Goal: Find specific page/section: Find specific page/section

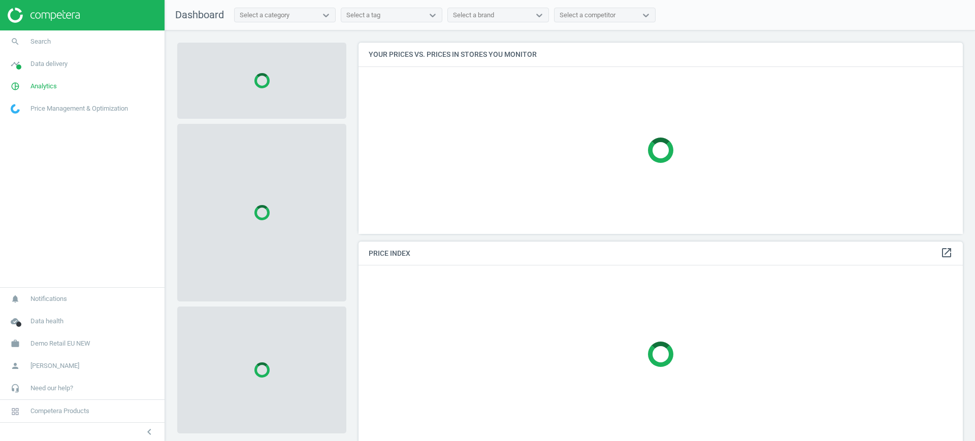
scroll to position [211, 614]
click at [81, 344] on span "Demo Retail EU NEW" at bounding box center [60, 343] width 60 height 9
click at [28, 312] on span "Switch campaign" at bounding box center [33, 314] width 45 height 8
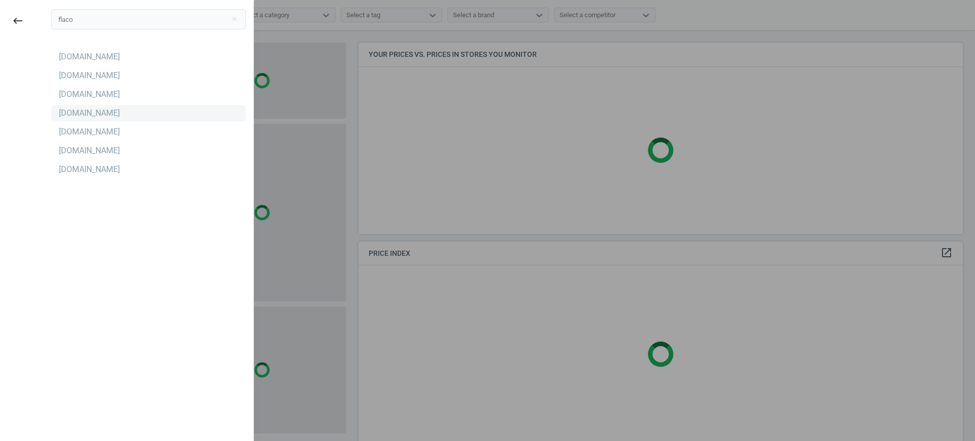
type input "flaco"
click at [70, 113] on div "Flaconi.de" at bounding box center [89, 113] width 61 height 11
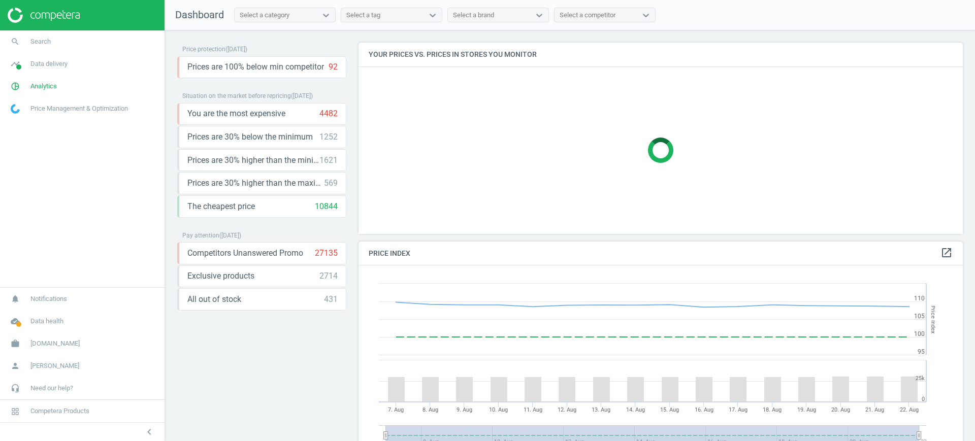
scroll to position [253, 614]
click at [32, 42] on span "Search" at bounding box center [40, 41] width 20 height 9
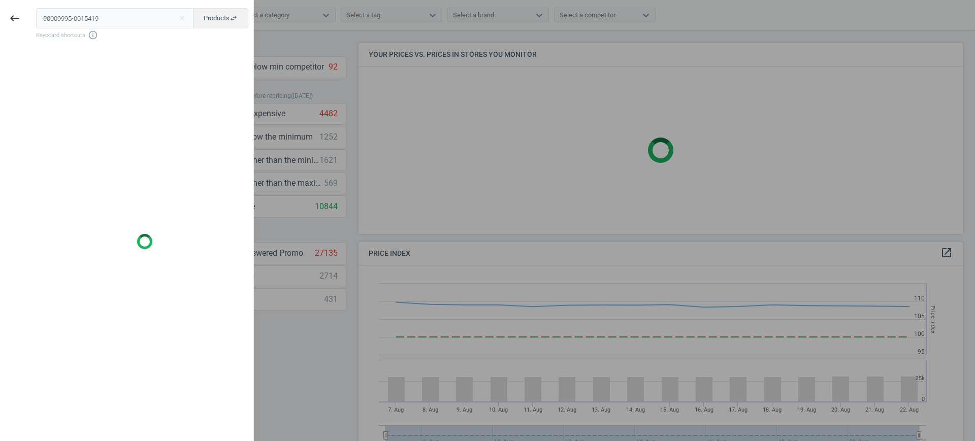
scroll to position [221, 614]
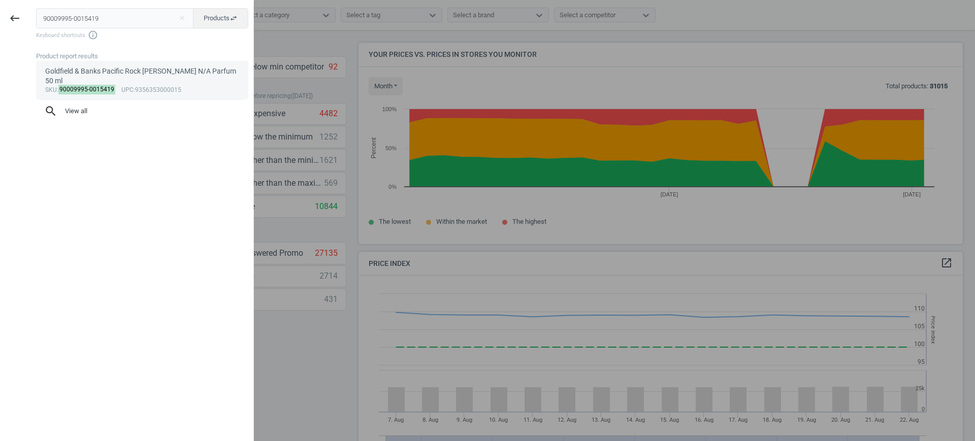
type input "90009995-0015419"
click at [95, 85] on mark "90009995-0015419" at bounding box center [86, 90] width 57 height 10
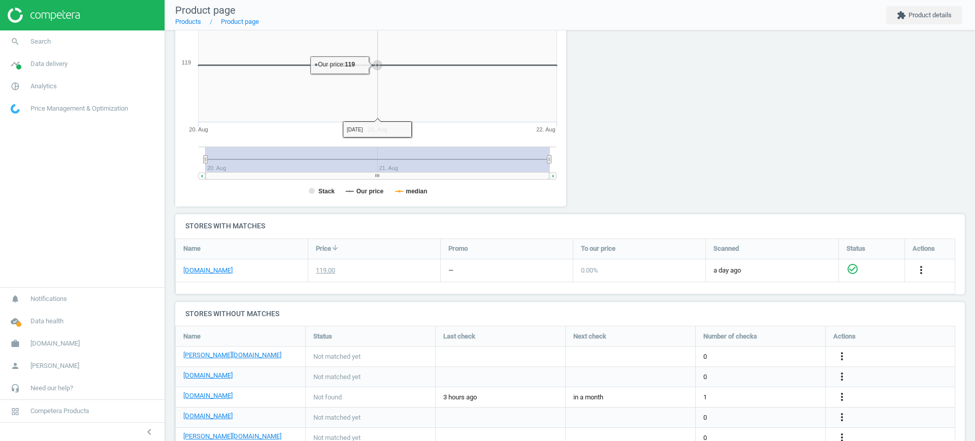
scroll to position [217, 0]
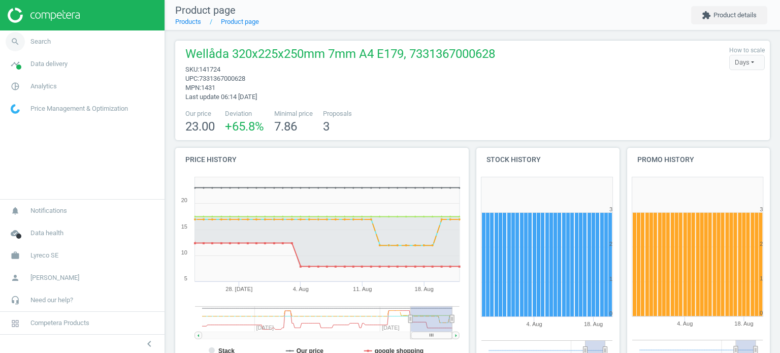
click at [47, 38] on span "Search" at bounding box center [40, 41] width 20 height 9
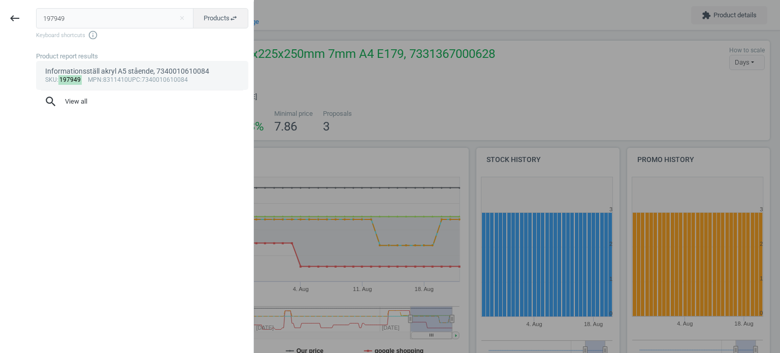
type input "197949"
click at [97, 73] on div "Informationsställ akryl A5 stående, 7340010610084" at bounding box center [142, 72] width 194 height 10
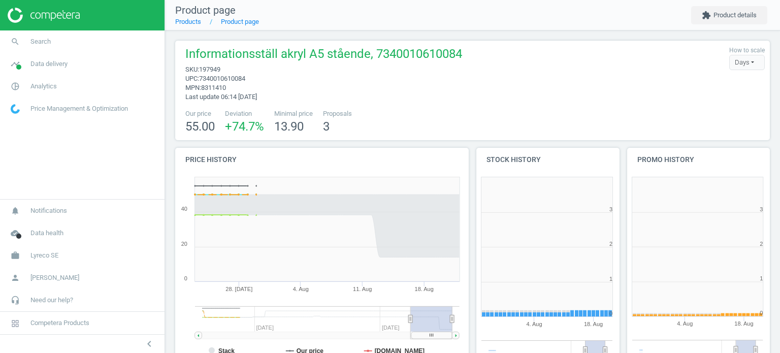
scroll to position [219, 156]
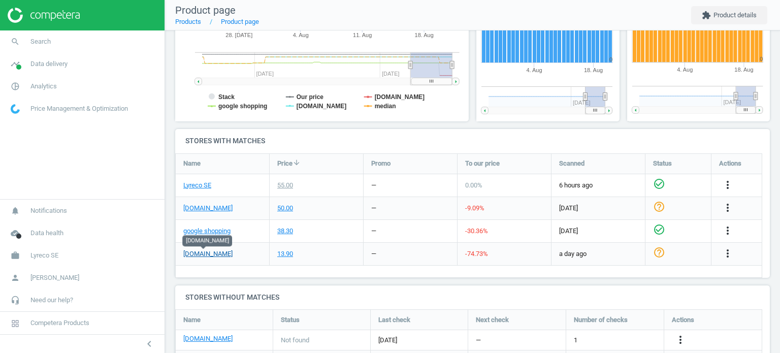
click at [210, 253] on link "[DOMAIN_NAME]" at bounding box center [207, 253] width 49 height 9
click at [726, 252] on icon "more_vert" at bounding box center [727, 253] width 12 height 12
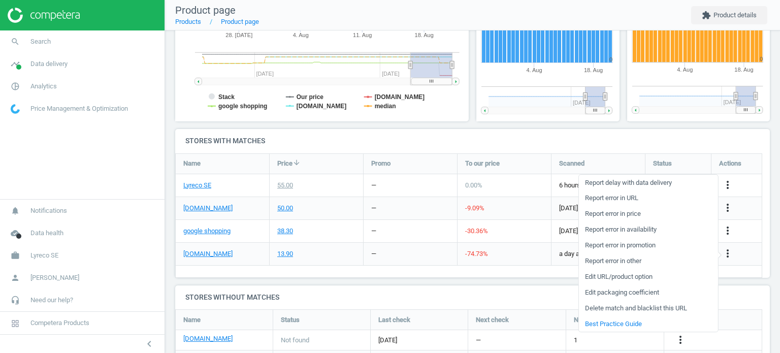
click at [642, 275] on link "Edit URL/product option" at bounding box center [647, 277] width 139 height 16
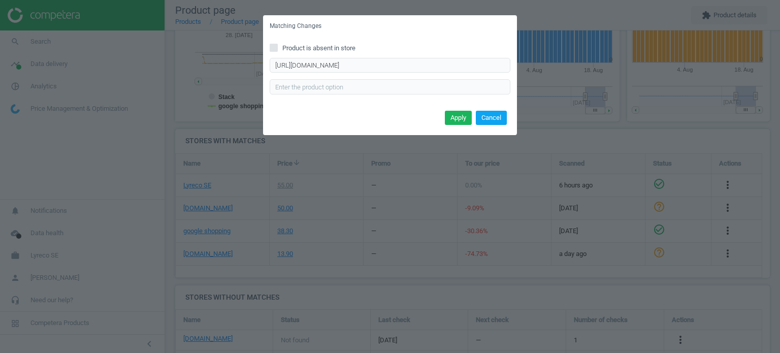
click at [491, 119] on button "Cancel" at bounding box center [491, 118] width 31 height 14
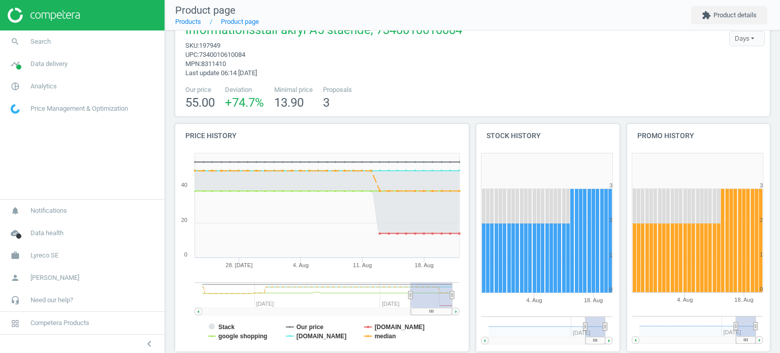
scroll to position [0, 0]
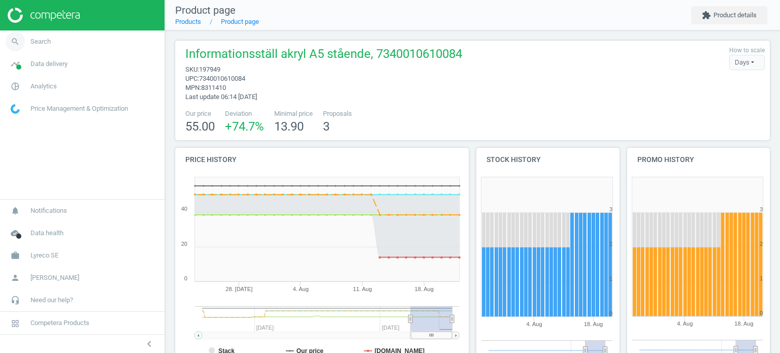
click at [59, 38] on link "search Search" at bounding box center [82, 41] width 164 height 22
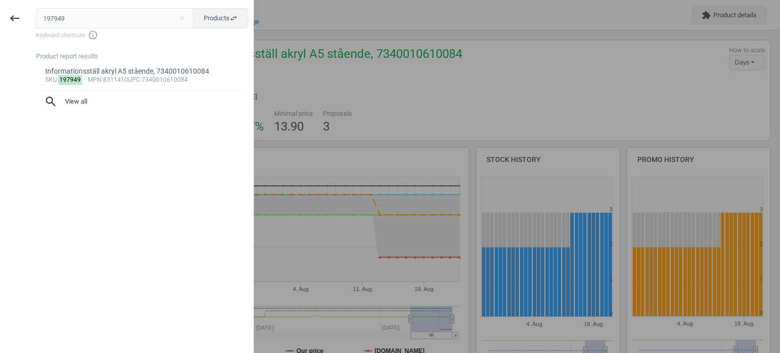
drag, startPoint x: 87, startPoint y: 12, endPoint x: 26, endPoint y: 20, distance: 61.0
click at [26, 20] on div "keyboard_backspace 197949 close Products swap_horiz Keyboard shortcuts info_out…" at bounding box center [127, 178] width 254 height 353
type input "209497"
click at [94, 73] on div "Väggram 50x70cm silver polerad 25mm, 7340010619285" at bounding box center [142, 72] width 194 height 10
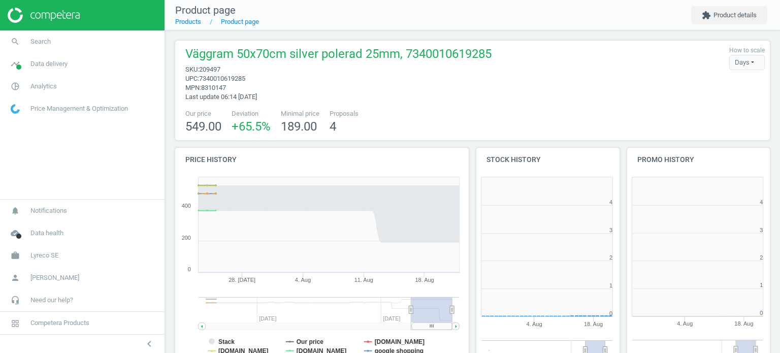
scroll to position [219, 156]
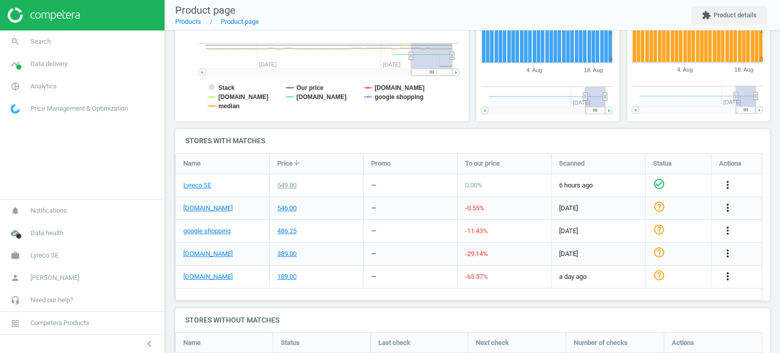
click at [725, 274] on icon "more_vert" at bounding box center [727, 276] width 12 height 12
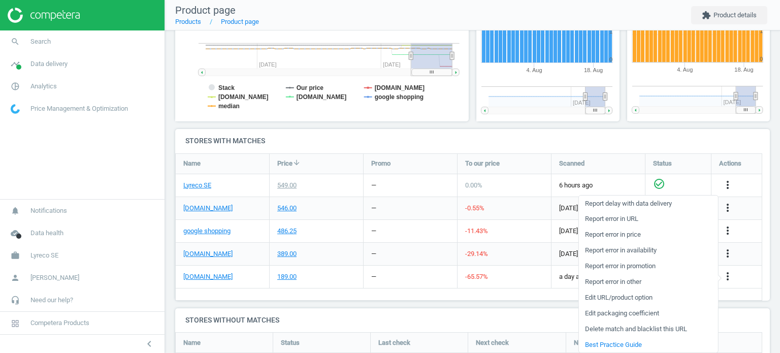
click at [640, 298] on link "Edit URL/product option" at bounding box center [647, 298] width 139 height 16
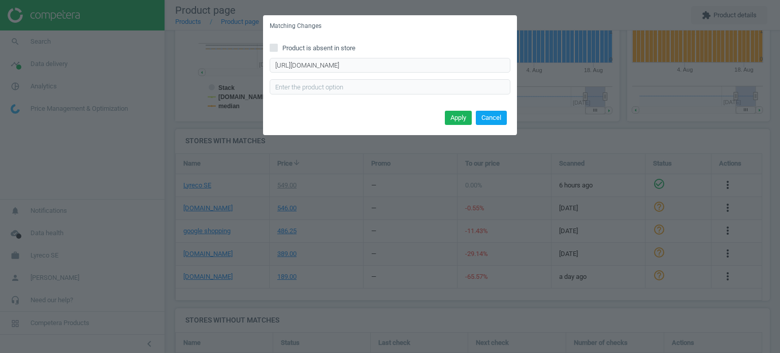
click at [495, 117] on button "Cancel" at bounding box center [491, 118] width 31 height 14
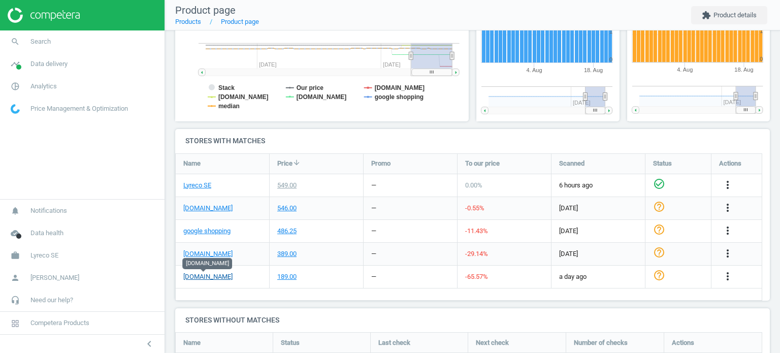
click at [207, 274] on link "packoplock.se" at bounding box center [207, 276] width 49 height 9
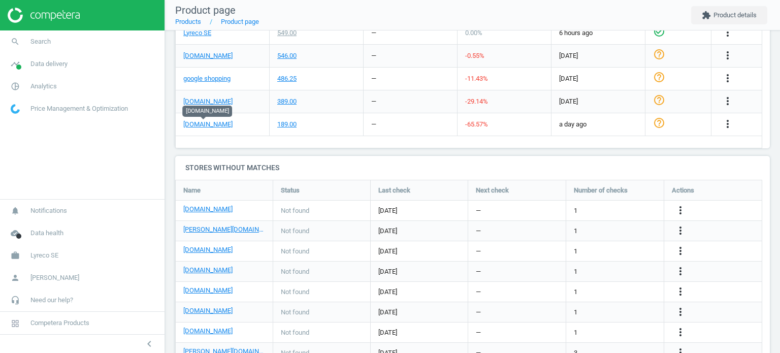
scroll to position [305, 0]
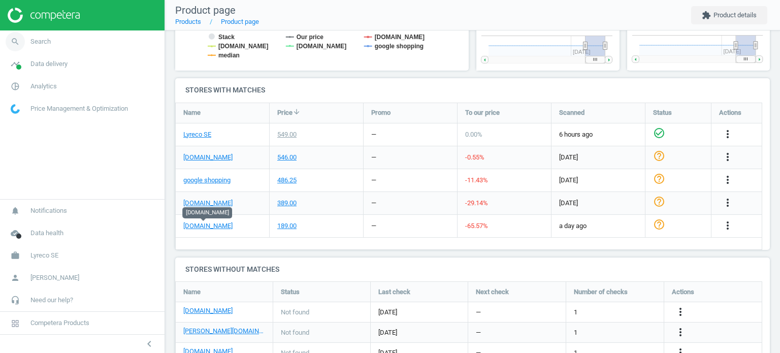
click at [93, 45] on link "search Search" at bounding box center [82, 41] width 164 height 22
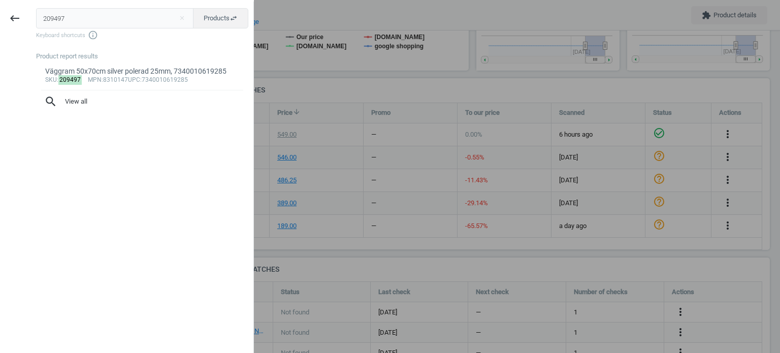
drag, startPoint x: 69, startPoint y: 17, endPoint x: 37, endPoint y: 20, distance: 32.6
click at [37, 20] on input "209497" at bounding box center [115, 18] width 158 height 20
type input "186345"
click at [108, 83] on div "sku : 186345 mpn :47801 upc :79916478012" at bounding box center [142, 80] width 194 height 8
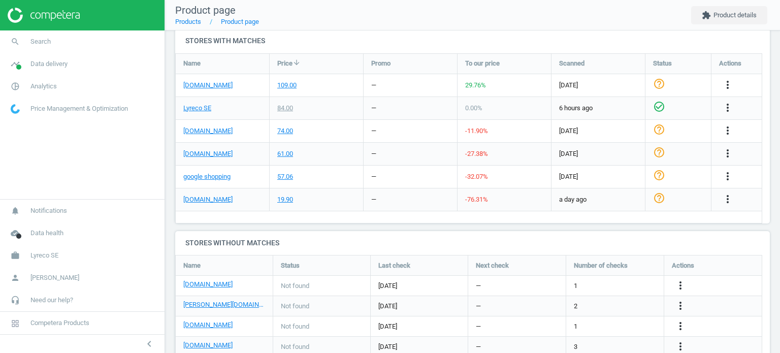
scroll to position [5, 5]
click at [731, 200] on icon "more_vert" at bounding box center [727, 199] width 12 height 12
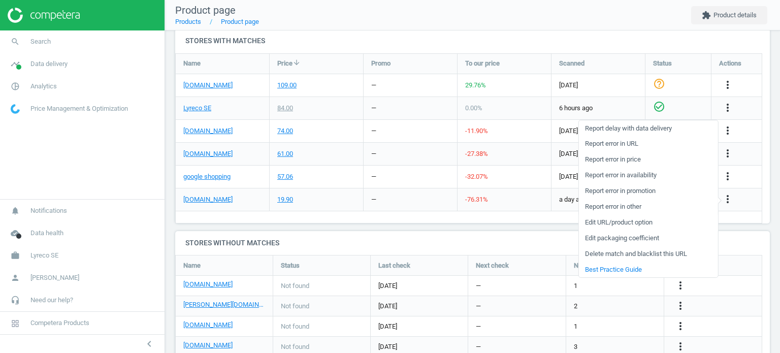
click at [640, 221] on link "Edit URL/product option" at bounding box center [647, 223] width 139 height 16
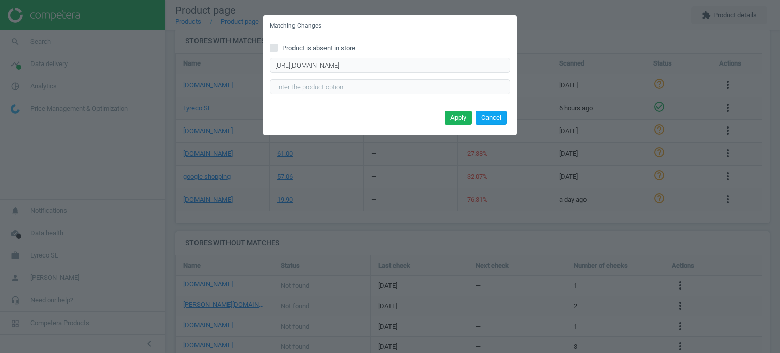
click at [485, 116] on button "Cancel" at bounding box center [491, 118] width 31 height 14
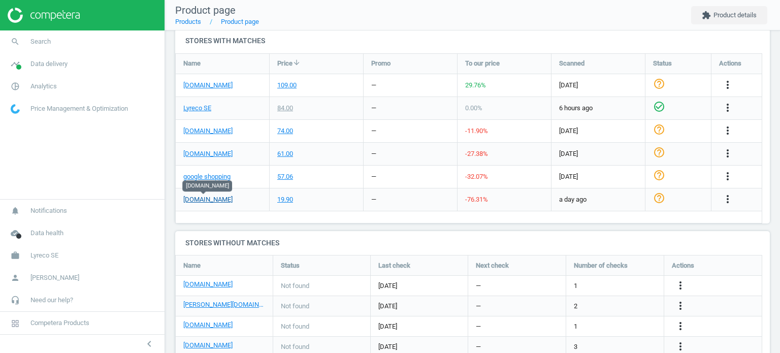
click at [215, 198] on link "packoplock.se" at bounding box center [207, 199] width 49 height 9
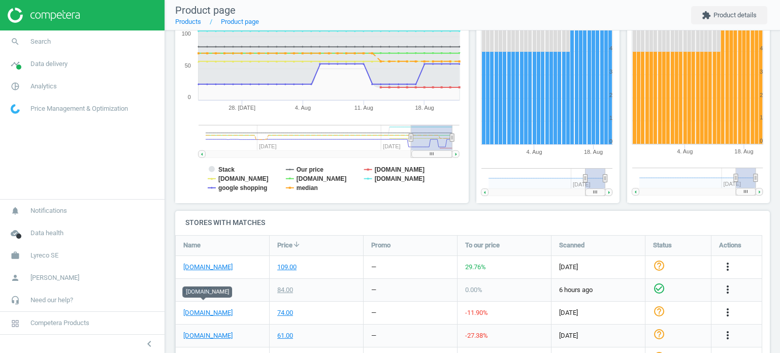
scroll to position [254, 0]
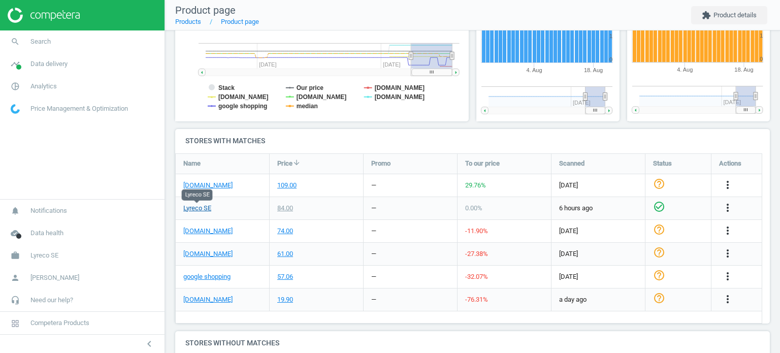
click at [196, 209] on link "Lyreco SE" at bounding box center [197, 208] width 28 height 9
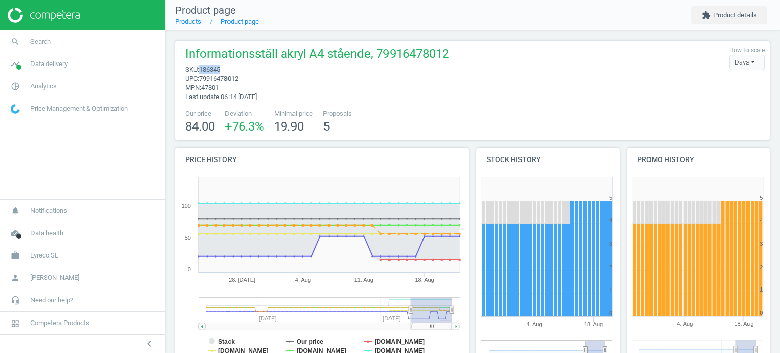
drag, startPoint x: 224, startPoint y: 69, endPoint x: 201, endPoint y: 70, distance: 22.9
click at [201, 70] on span "sku : 186345" at bounding box center [316, 69] width 263 height 9
copy span "186345"
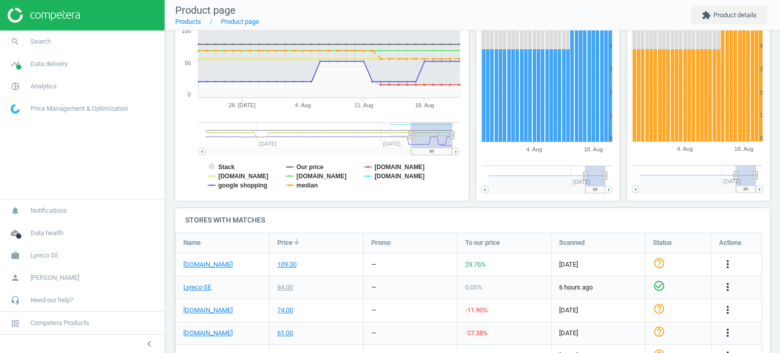
scroll to position [254, 0]
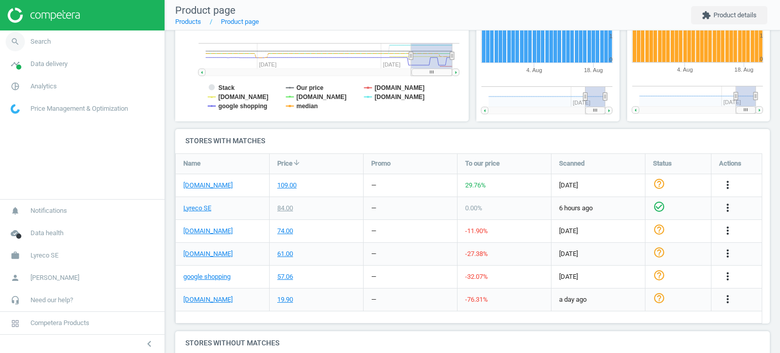
click at [43, 41] on span "Search" at bounding box center [40, 41] width 20 height 9
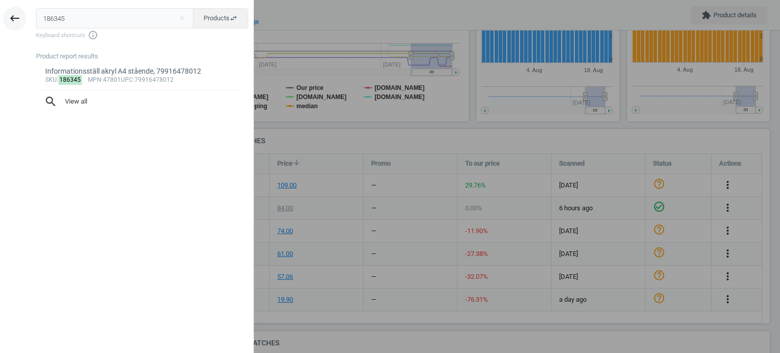
click at [16, 20] on icon "keyboard_backspace" at bounding box center [15, 18] width 12 height 12
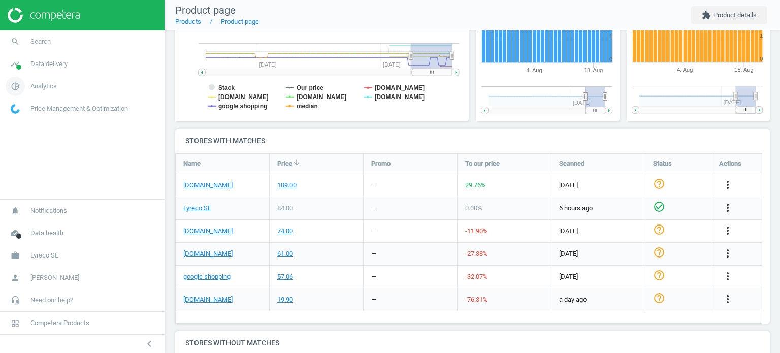
click at [41, 82] on span "Analytics" at bounding box center [43, 86] width 26 height 9
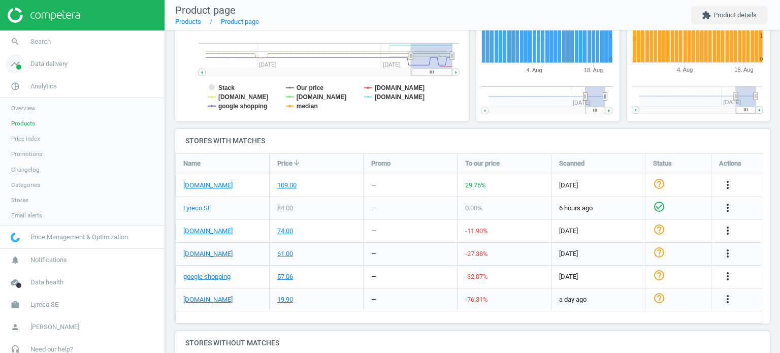
click at [45, 63] on span "Data delivery" at bounding box center [48, 63] width 37 height 9
click at [21, 112] on span "Matches" at bounding box center [22, 116] width 22 height 8
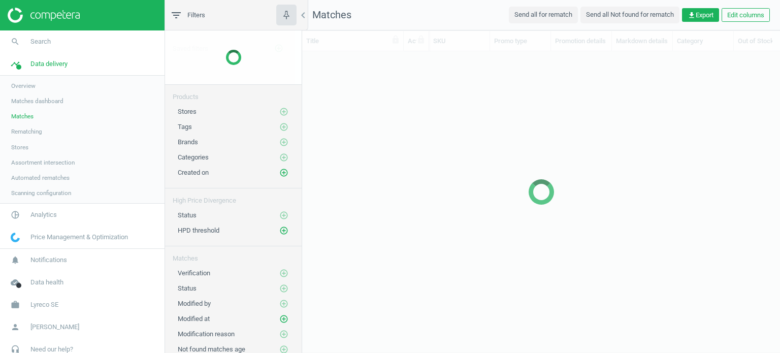
scroll to position [285, 470]
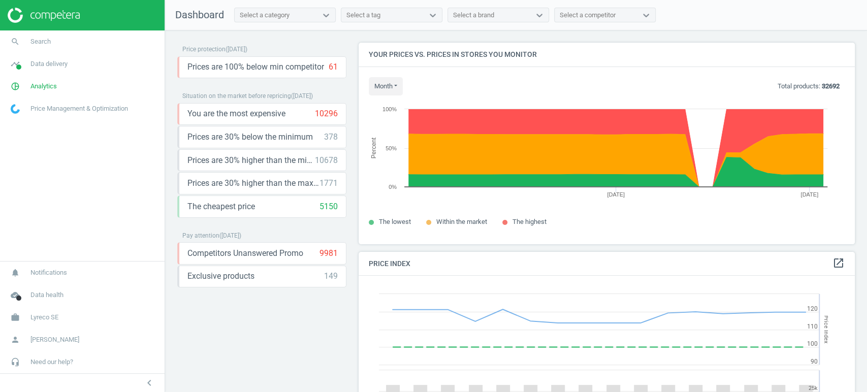
scroll to position [251, 505]
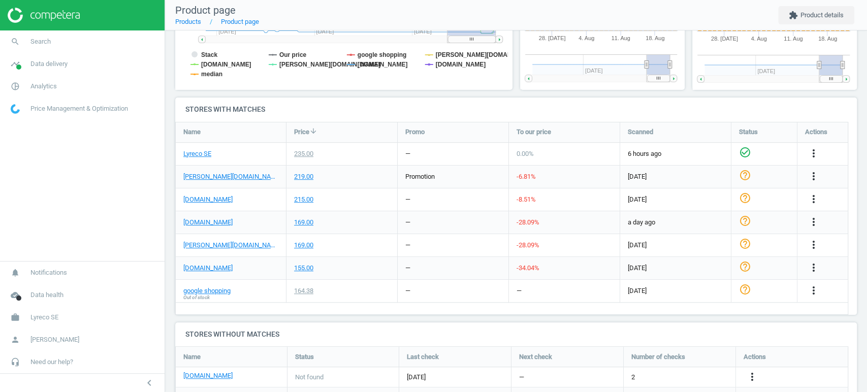
scroll to position [338, 0]
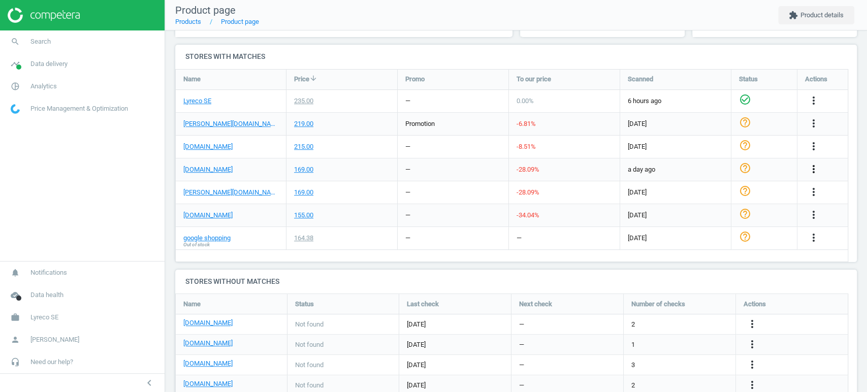
click at [816, 169] on icon "more_vert" at bounding box center [813, 169] width 12 height 12
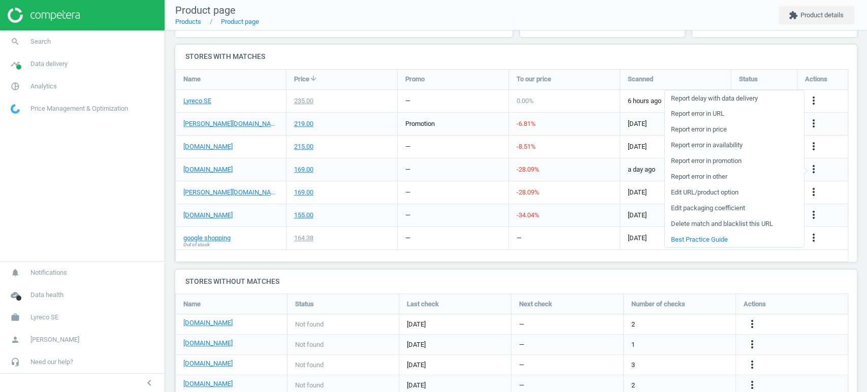
click at [728, 207] on link "Edit packaging coefficient" at bounding box center [733, 208] width 139 height 16
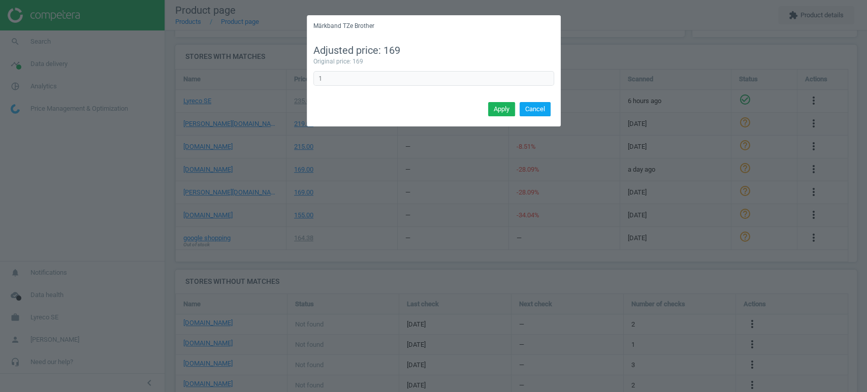
click at [533, 105] on button "Cancel" at bounding box center [534, 109] width 31 height 14
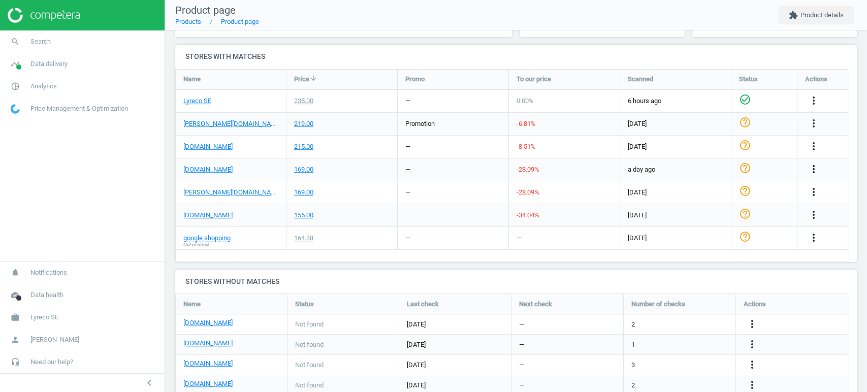
click at [815, 170] on icon "more_vert" at bounding box center [813, 169] width 12 height 12
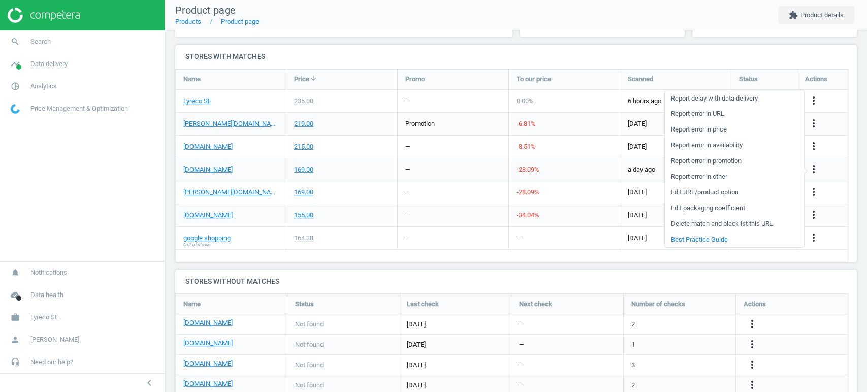
click at [746, 190] on link "Edit URL/product option" at bounding box center [733, 193] width 139 height 16
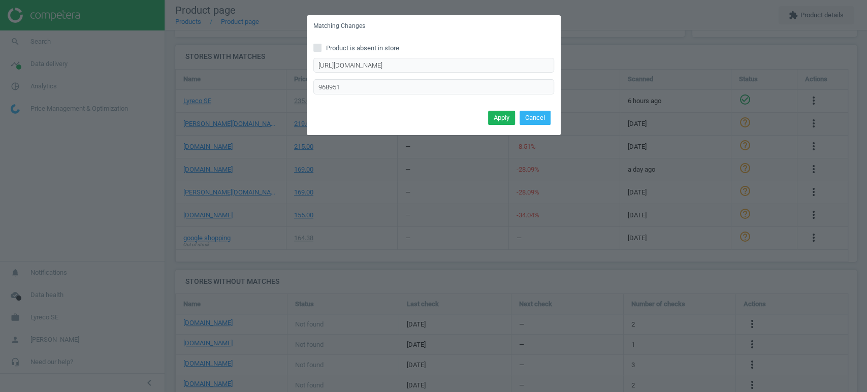
click at [634, 48] on div "Matching Changes Product is absent in store https://www.packoplock.se/emballage…" at bounding box center [433, 196] width 867 height 392
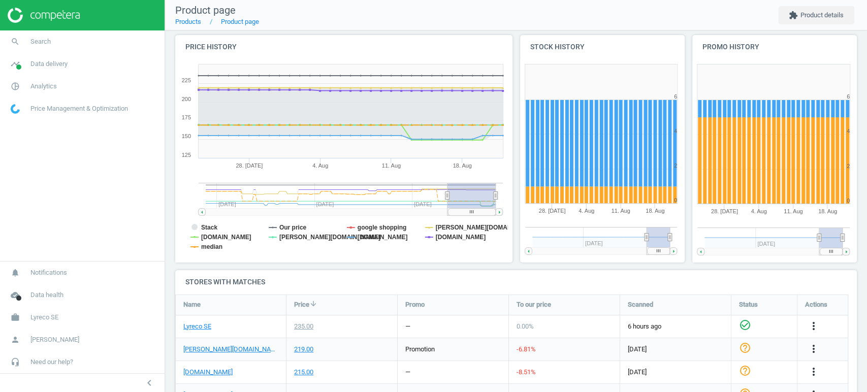
scroll to position [0, 0]
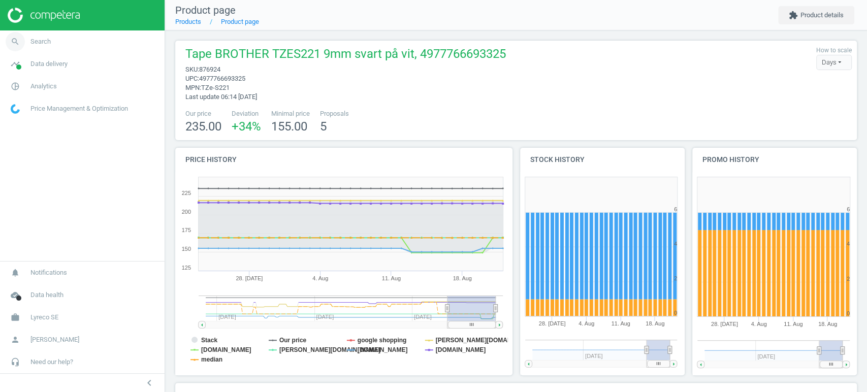
click at [59, 36] on link "search Search" at bounding box center [82, 41] width 164 height 22
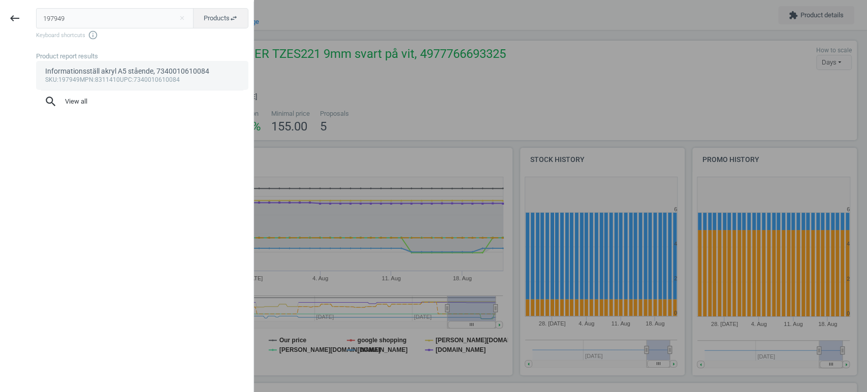
type input "197949"
click at [89, 71] on div "Informationsställ akryl A5 stående, 7340010610084" at bounding box center [142, 72] width 194 height 10
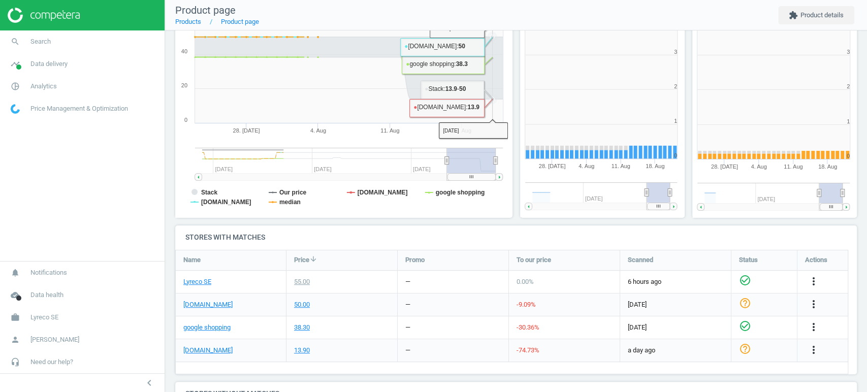
scroll to position [221, 180]
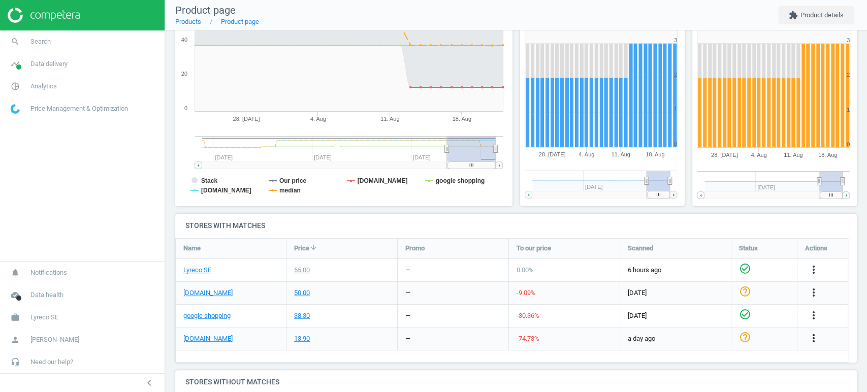
click at [811, 340] on icon "more_vert" at bounding box center [813, 338] width 12 height 12
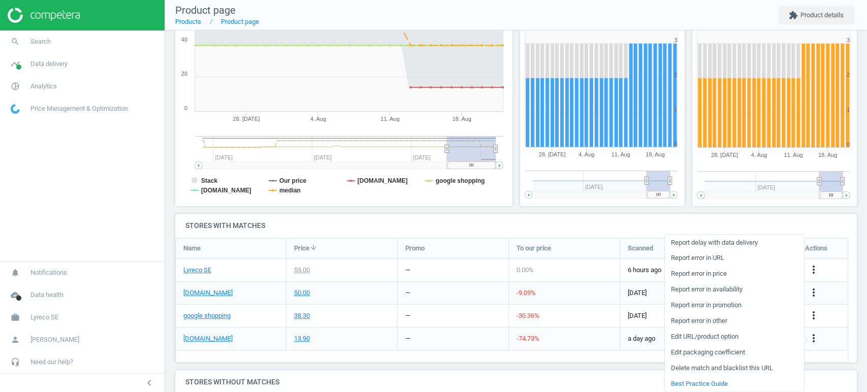
click at [714, 275] on link "Report error in price" at bounding box center [733, 274] width 139 height 16
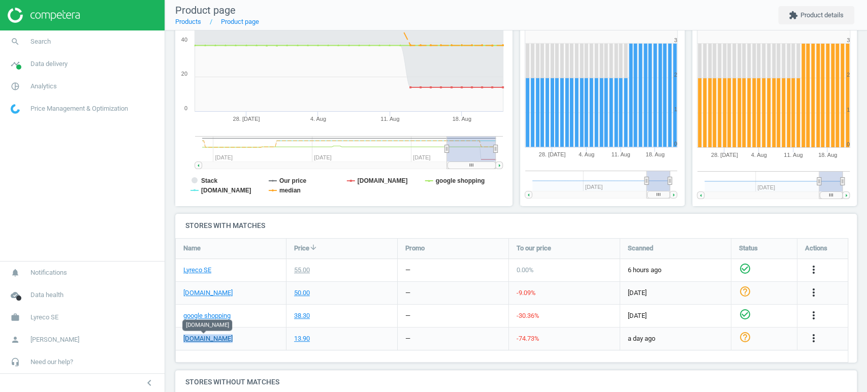
drag, startPoint x: 231, startPoint y: 340, endPoint x: 184, endPoint y: 340, distance: 47.2
click at [184, 340] on div "packoplock.se" at bounding box center [231, 338] width 110 height 22
copy link "packoplock.se"
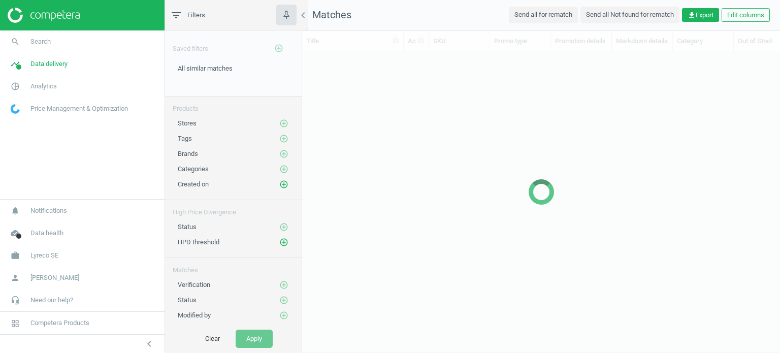
scroll to position [285, 470]
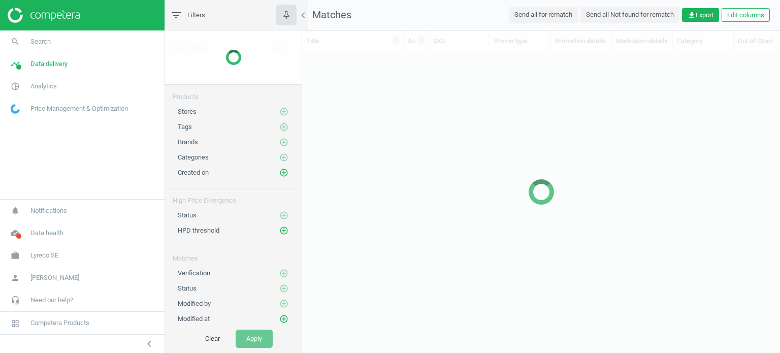
scroll to position [285, 470]
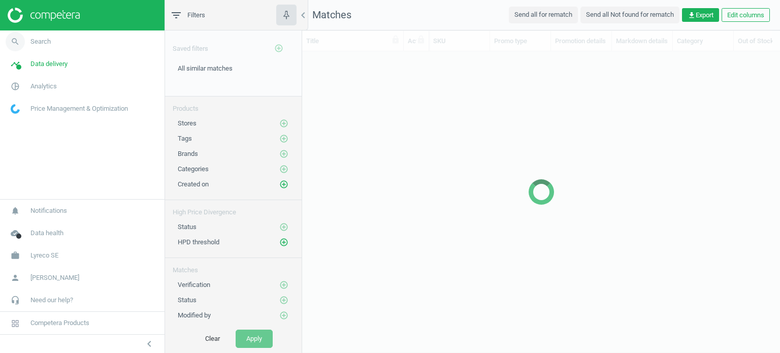
click at [67, 37] on link "search Search" at bounding box center [82, 41] width 164 height 22
